Goal: Information Seeking & Learning: Learn about a topic

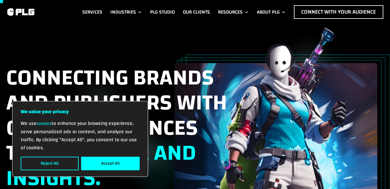
scroll to position [26, 0]
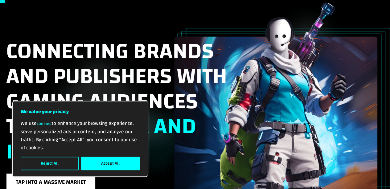
click at [108, 160] on button "Accept All" at bounding box center [110, 163] width 59 height 14
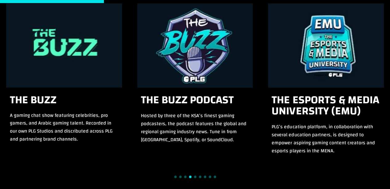
scroll to position [585, 0]
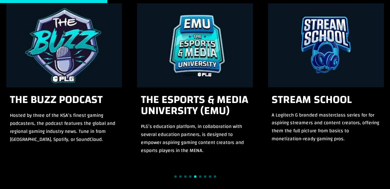
click at [268, 64] on div "10 / 15" at bounding box center [326, 44] width 116 height 86
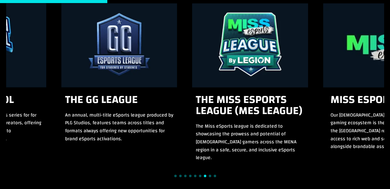
click at [192, 44] on div "12 / 15" at bounding box center [250, 44] width 116 height 86
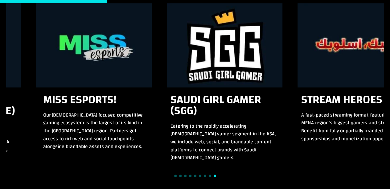
click at [84, 42] on div "Stream School A Logitech G branded masterclass series for for aspiring streamer…" at bounding box center [194, 80] width 377 height 159
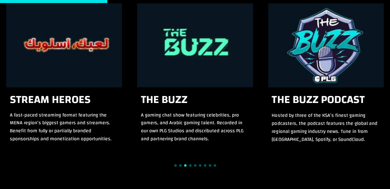
click at [94, 56] on div "Stream School A Logitech G branded masterclass series for for aspiring streamer…" at bounding box center [194, 75] width 377 height 148
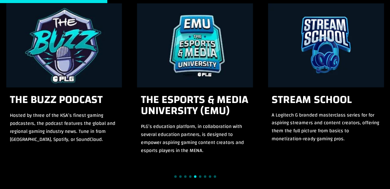
click at [268, 55] on div "10 / 15" at bounding box center [326, 44] width 116 height 86
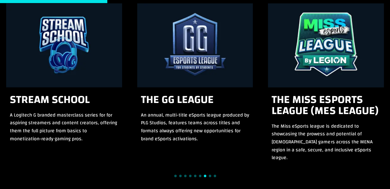
click at [268, 54] on div "12 / 15" at bounding box center [326, 44] width 116 height 86
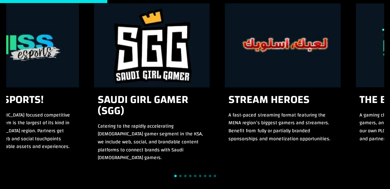
click at [0, 50] on div "Craft Immersive Experiences with Gaming Marketing As a leading gaming agency in…" at bounding box center [195, 55] width 390 height 246
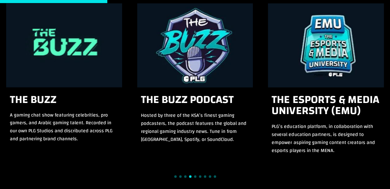
click at [268, 65] on div "9 / 15" at bounding box center [326, 44] width 116 height 86
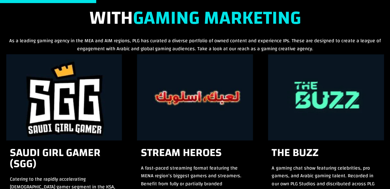
scroll to position [523, 0]
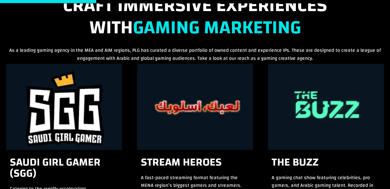
click at [268, 92] on div "7 / 15" at bounding box center [326, 106] width 116 height 86
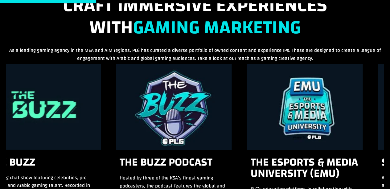
click at [247, 93] on div "9 / 15" at bounding box center [305, 106] width 116 height 86
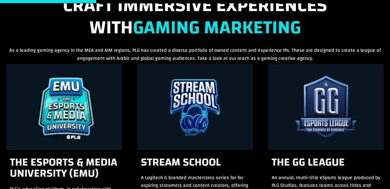
click at [268, 82] on div "11 / 15" at bounding box center [326, 106] width 116 height 86
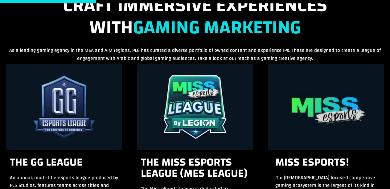
click at [268, 80] on div "13 / 15" at bounding box center [326, 106] width 116 height 86
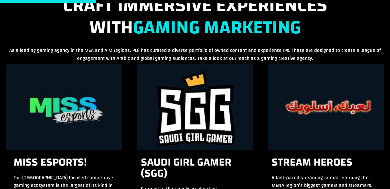
click at [0, 83] on div "Craft Immersive Experiences with Gaming Marketing As a leading gaming agency in…" at bounding box center [195, 117] width 390 height 246
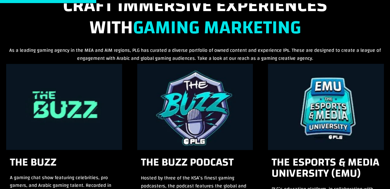
click at [4, 87] on div "Craft Immersive Experiences with Gaming Marketing As a leading gaming agency in…" at bounding box center [195, 117] width 390 height 247
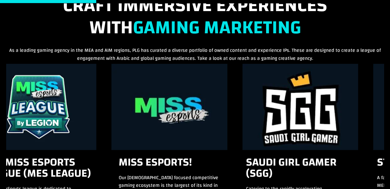
click at [0, 74] on div "Craft Immersive Experiences with Gaming Marketing As a leading gaming agency in…" at bounding box center [195, 117] width 390 height 246
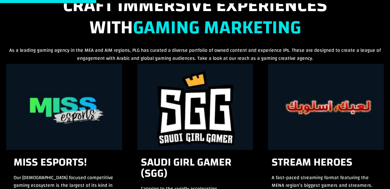
click at [18, 57] on div "Craft Immersive Experiences with Gaming Marketing As a leading gaming agency in…" at bounding box center [194, 117] width 377 height 246
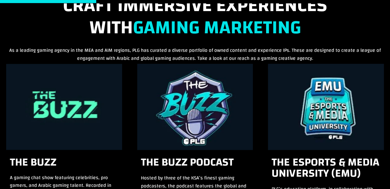
click at [303, 93] on div "9 / 15" at bounding box center [326, 106] width 116 height 86
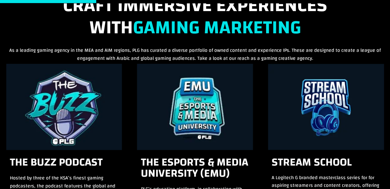
click at [268, 84] on div "10 / 15" at bounding box center [326, 106] width 116 height 86
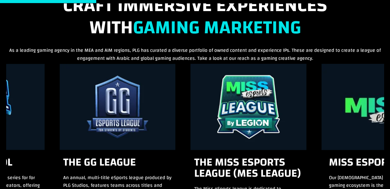
click at [190, 70] on div "12 / 15" at bounding box center [248, 106] width 116 height 86
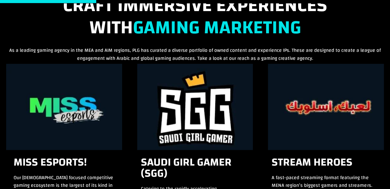
click at [0, 80] on div "Craft Immersive Experiences with Gaming Marketing As a leading gaming agency in…" at bounding box center [195, 117] width 390 height 246
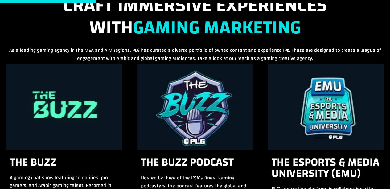
click at [268, 89] on div "9 / 15" at bounding box center [326, 106] width 116 height 86
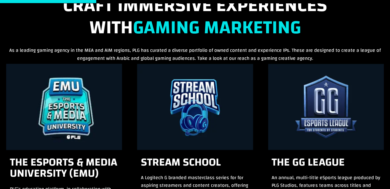
click at [268, 87] on div "11 / 15" at bounding box center [326, 106] width 116 height 86
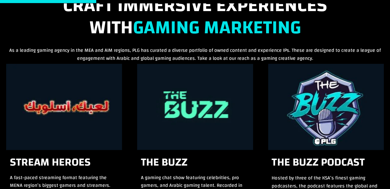
click at [297, 43] on h2 "Craft Immersive Experiences with Gaming Marketing" at bounding box center [194, 20] width 377 height 52
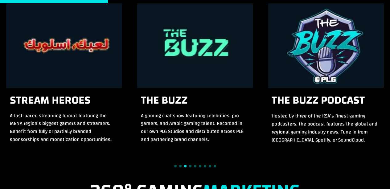
click at [268, 56] on div "8 / 15" at bounding box center [326, 45] width 116 height 86
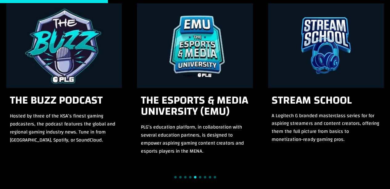
click at [268, 55] on div "10 / 15" at bounding box center [326, 45] width 116 height 86
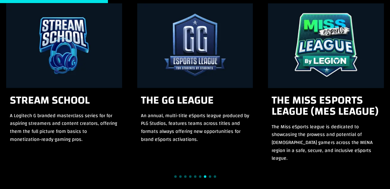
click at [268, 49] on div "12 / 15" at bounding box center [326, 45] width 116 height 86
